Goal: Task Accomplishment & Management: Manage account settings

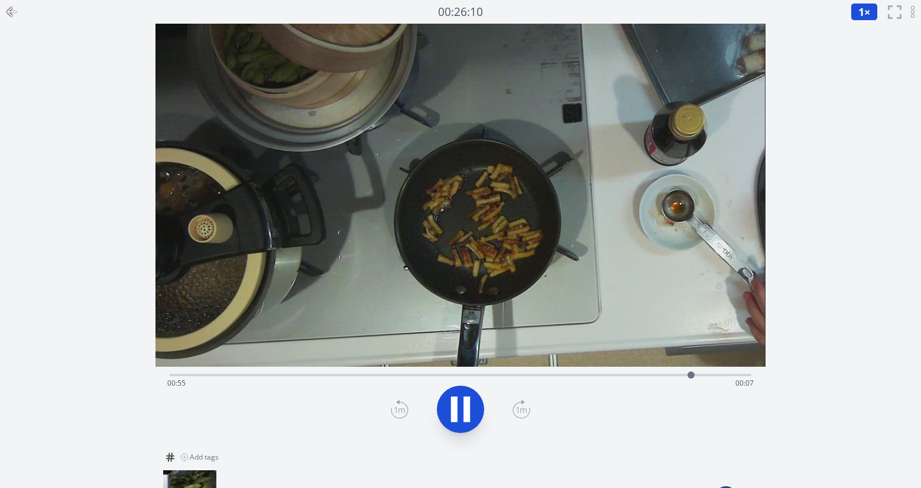
click at [468, 402] on icon at bounding box center [466, 409] width 7 height 25
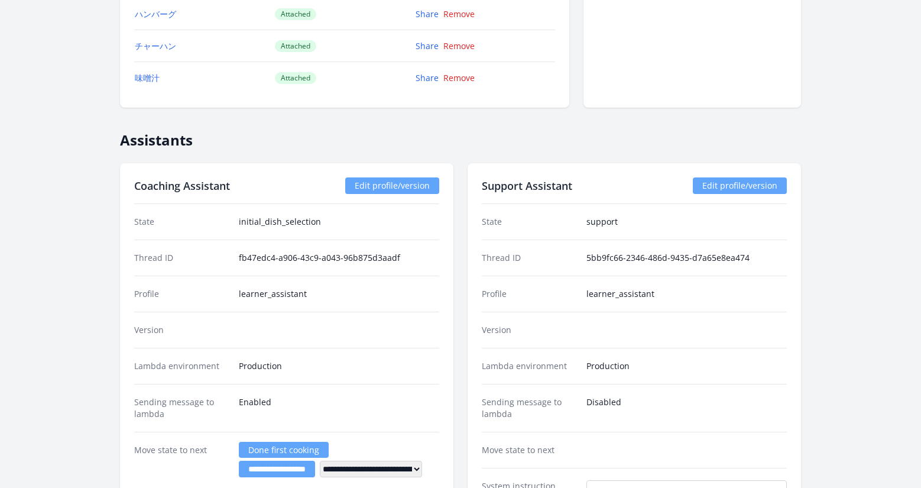
scroll to position [1567, 0]
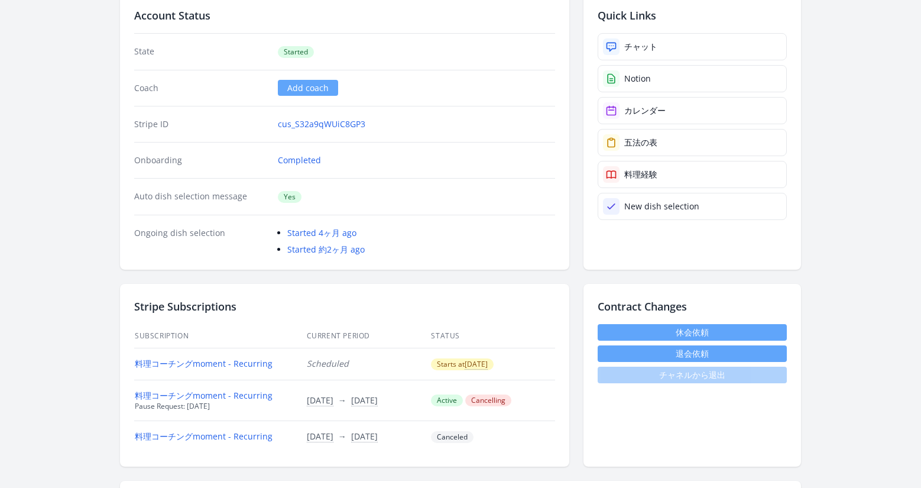
scroll to position [283, 0]
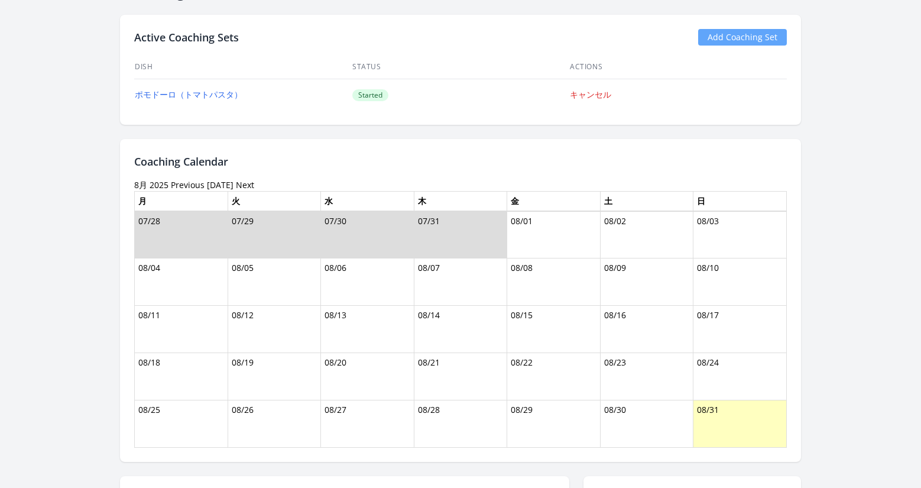
scroll to position [850, 0]
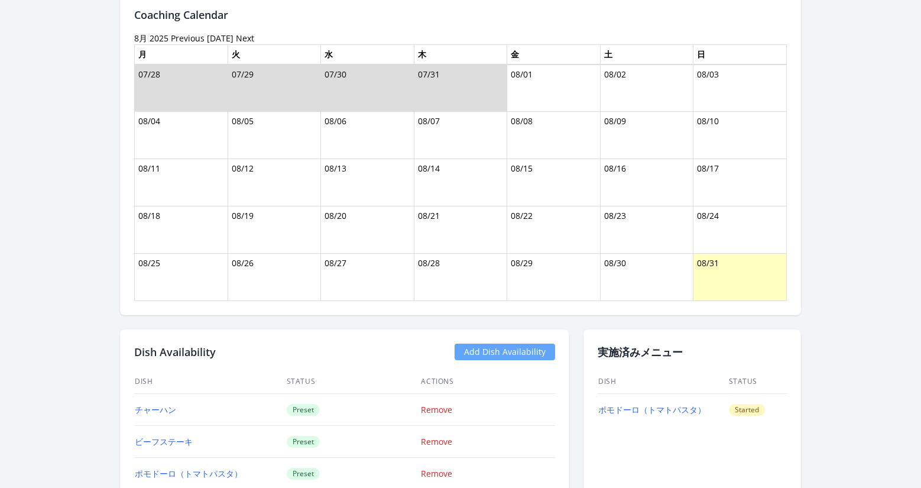
click at [181, 40] on link "Previous" at bounding box center [188, 38] width 34 height 11
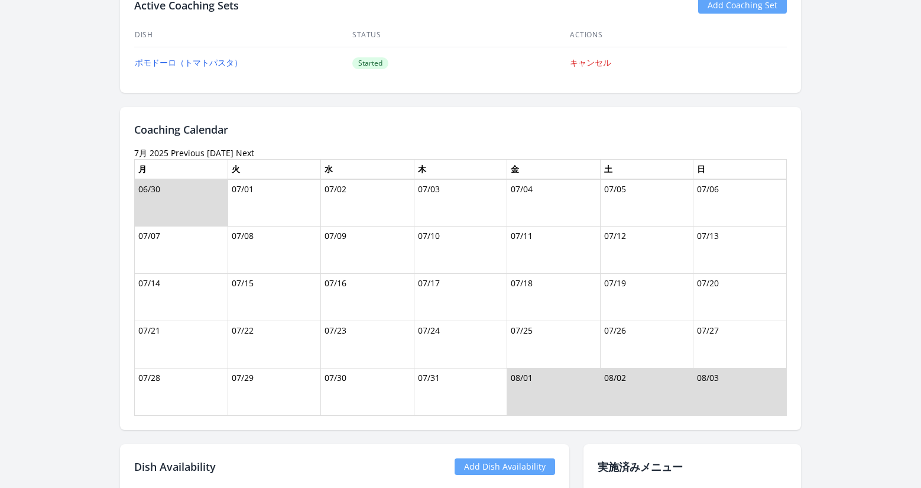
scroll to position [735, 0]
click at [176, 151] on link "Previous" at bounding box center [188, 153] width 34 height 11
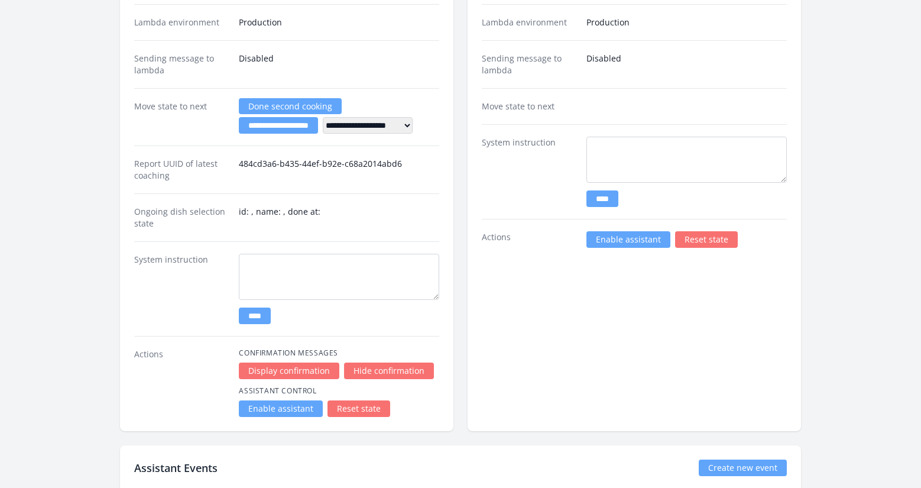
scroll to position [1892, 0]
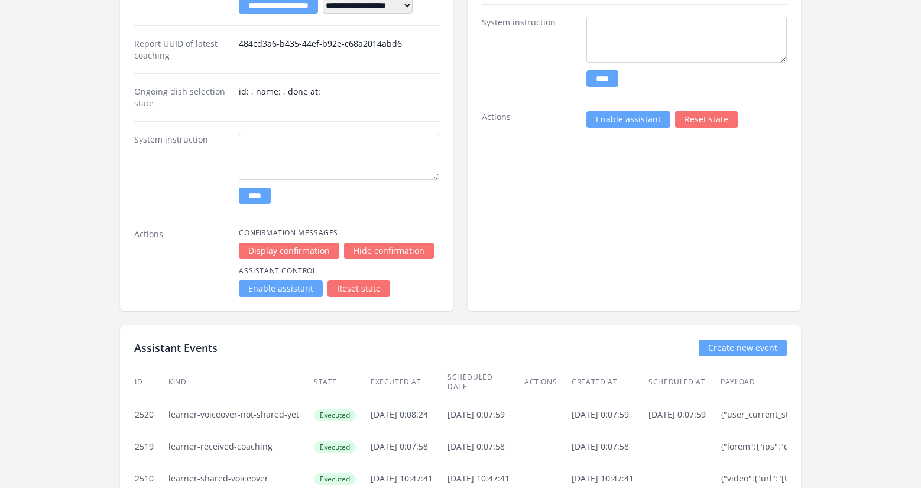
click at [302, 288] on link "Enable assistant" at bounding box center [281, 288] width 84 height 17
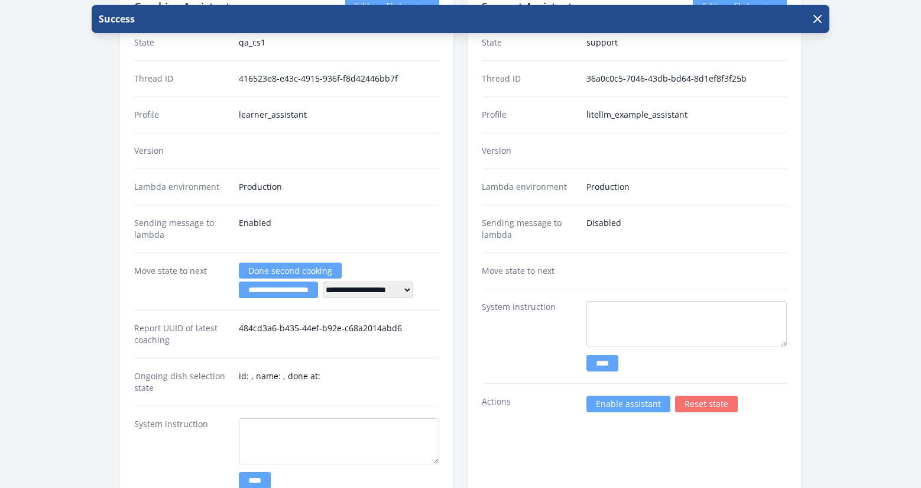
scroll to position [1779, 0]
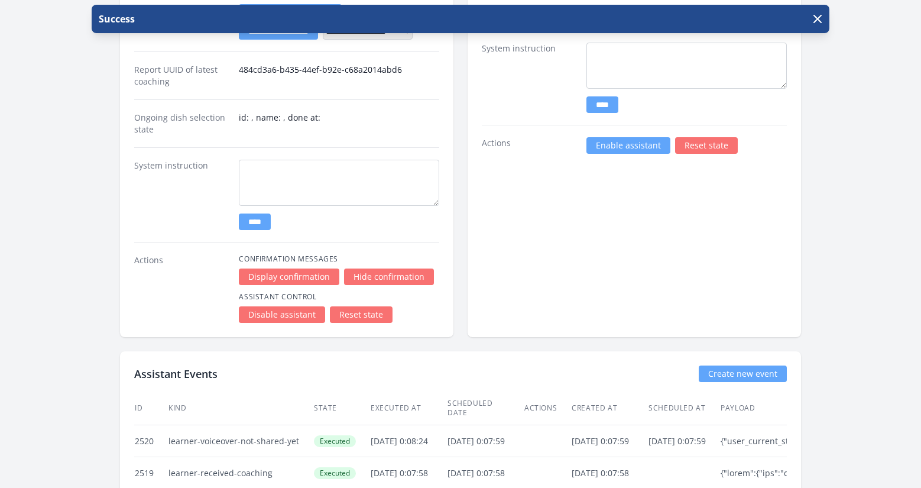
click at [619, 149] on link "Enable assistant" at bounding box center [628, 145] width 84 height 17
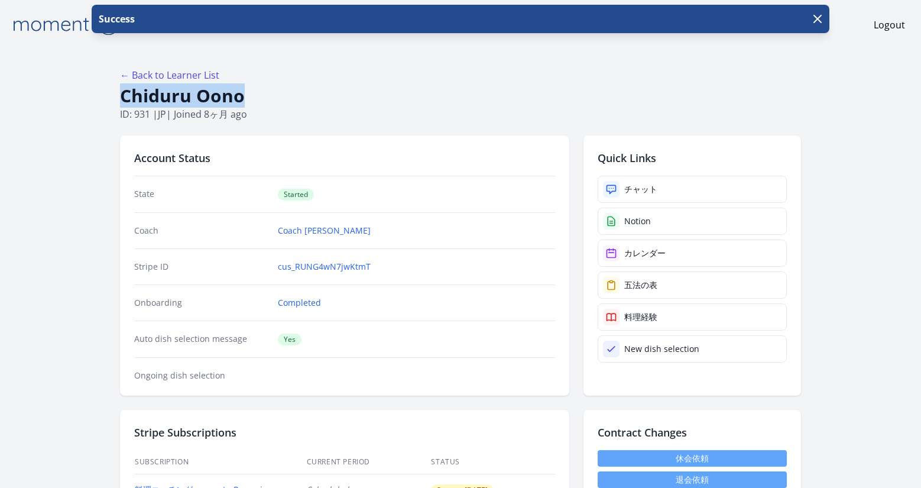
drag, startPoint x: 245, startPoint y: 96, endPoint x: 123, endPoint y: 93, distance: 122.4
click at [123, 93] on h1 "Chiduru Oono" at bounding box center [460, 96] width 681 height 22
copy h1 "Chiduru Oono"
click at [635, 186] on div "チャット" at bounding box center [640, 189] width 33 height 12
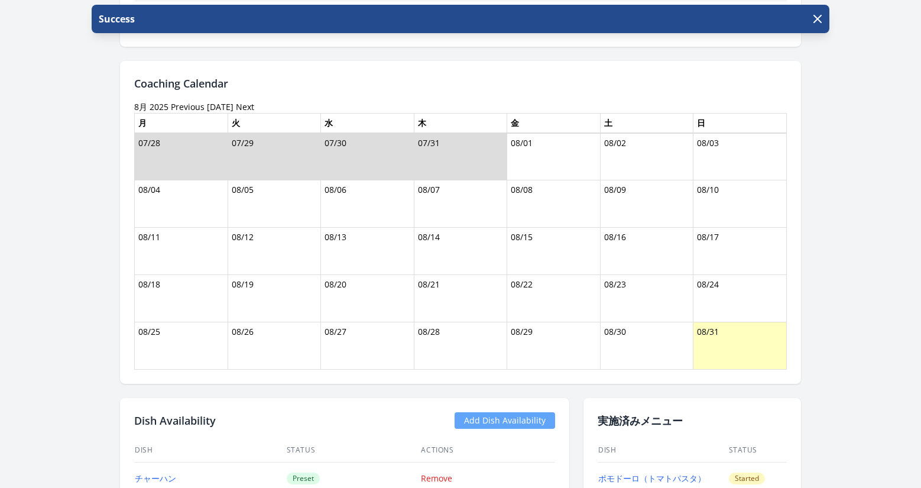
scroll to position [973, 0]
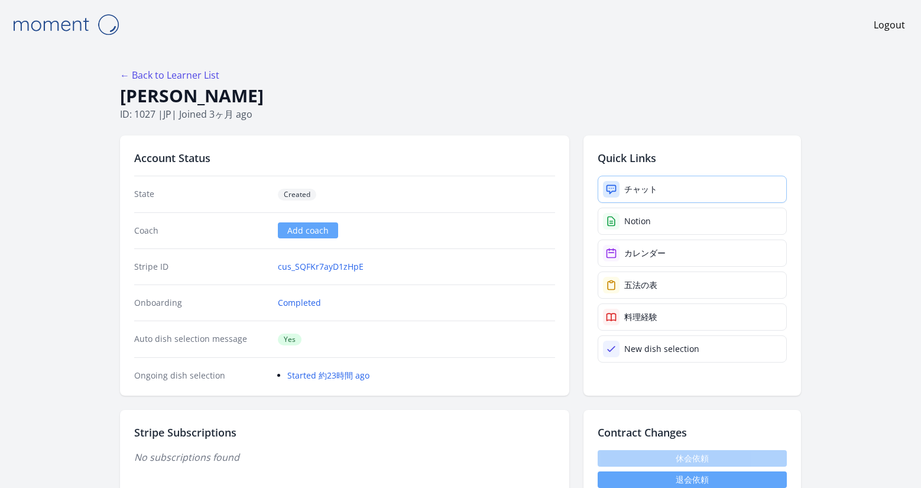
click at [608, 191] on icon at bounding box center [611, 189] width 12 height 12
